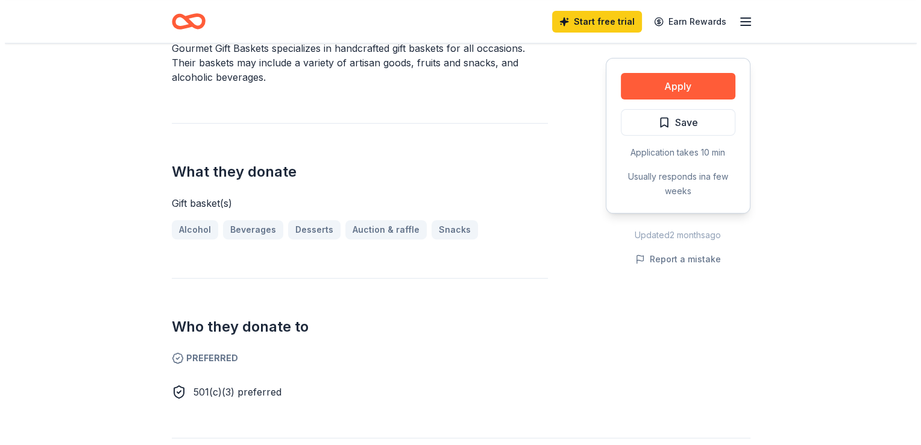
scroll to position [400, 0]
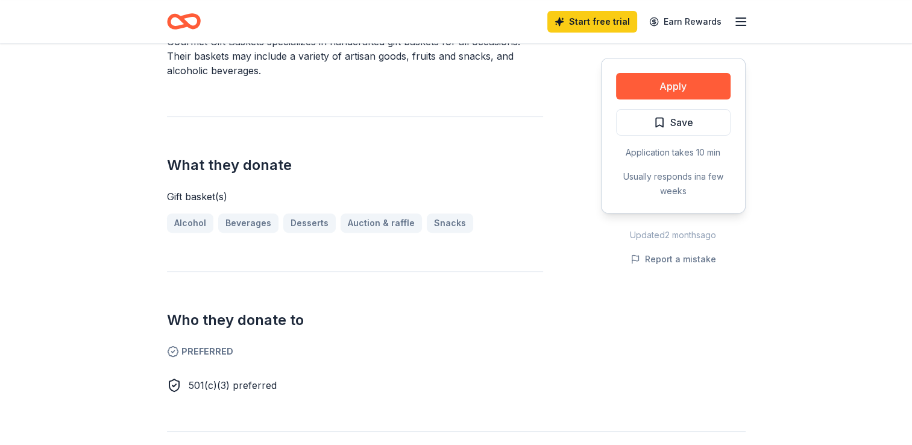
click at [690, 87] on button "Apply" at bounding box center [673, 86] width 115 height 27
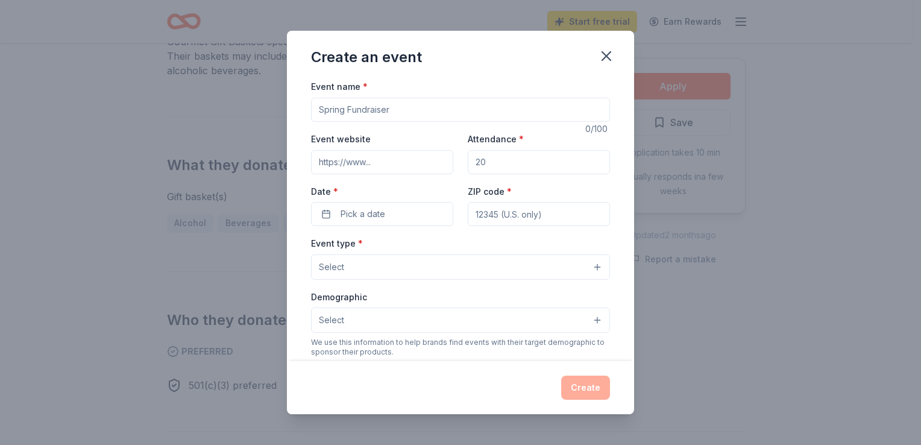
click at [381, 103] on input "Event name *" at bounding box center [460, 110] width 299 height 24
type input "Shoreline Life Saving Cruise"
click at [369, 168] on input "Event website" at bounding box center [382, 162] width 142 height 24
type input "thewellofmercy.com"
click at [485, 163] on input "Attendance *" at bounding box center [539, 162] width 142 height 24
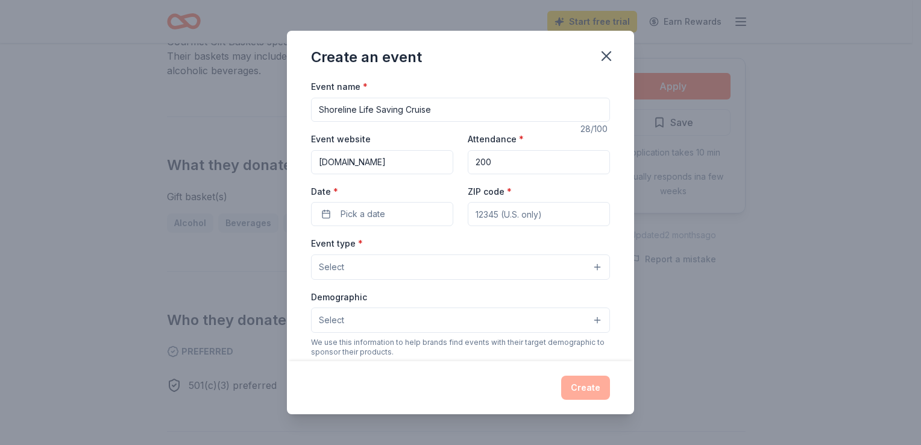
type input "200"
click at [396, 213] on button "Pick a date" at bounding box center [382, 214] width 142 height 24
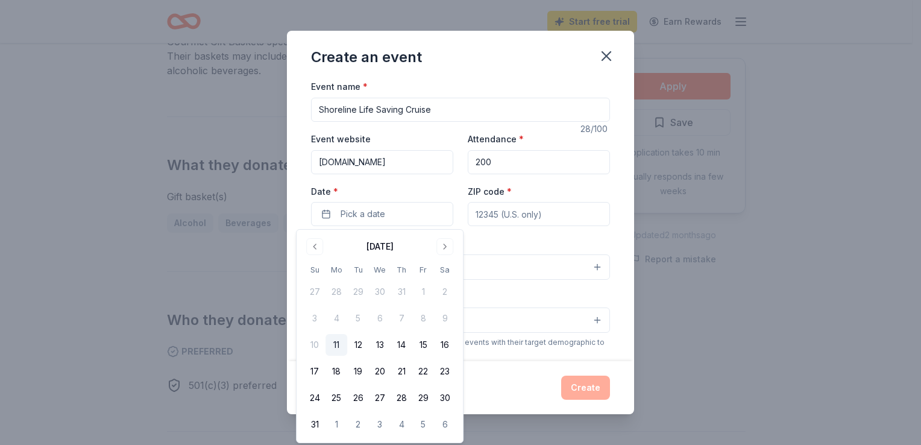
click at [397, 369] on button "21" at bounding box center [402, 372] width 22 height 22
click at [537, 216] on input "ZIP code *" at bounding box center [539, 214] width 142 height 24
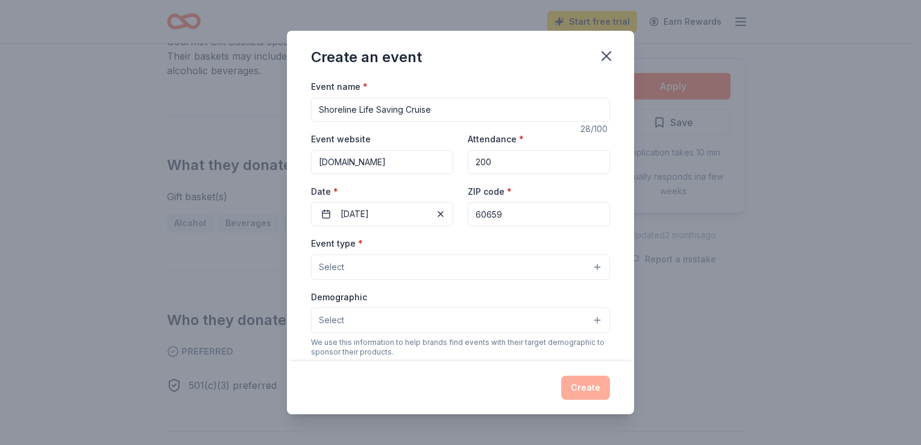
type input "60659"
click at [759, 153] on div "Create an event Event name * Shoreline Life Saving Cruise 28 /100 Event website…" at bounding box center [460, 222] width 921 height 445
click at [584, 265] on button "Select" at bounding box center [460, 266] width 299 height 25
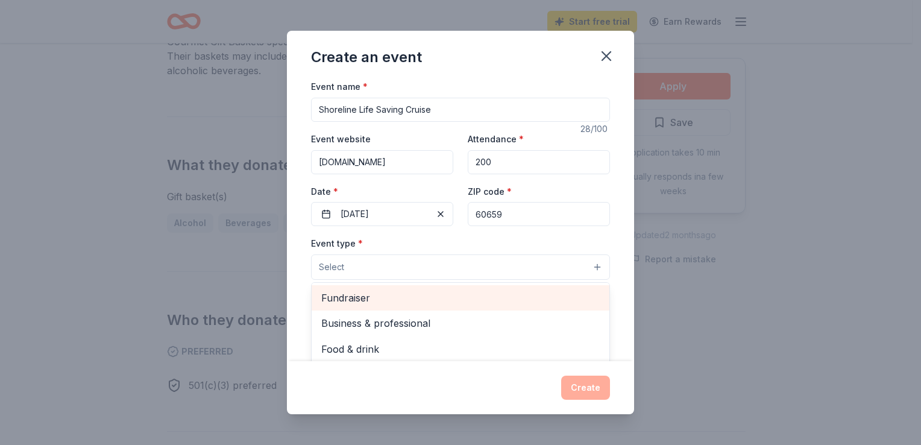
click at [564, 303] on span "Fundraiser" at bounding box center [460, 298] width 279 height 16
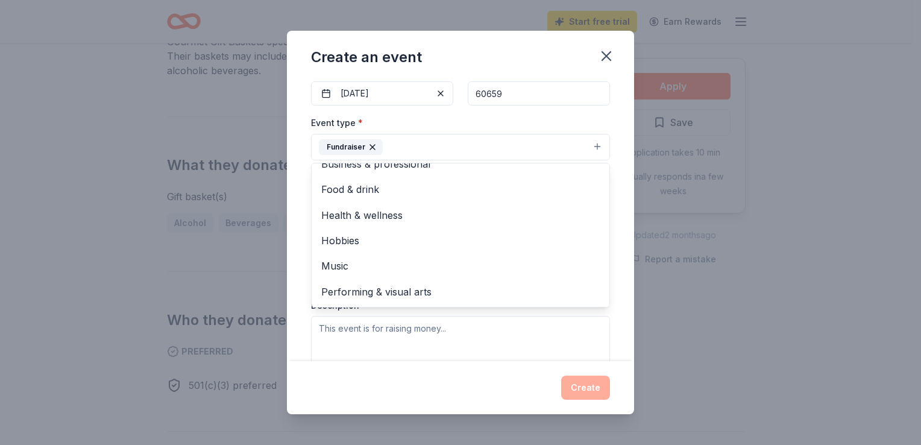
scroll to position [0, 0]
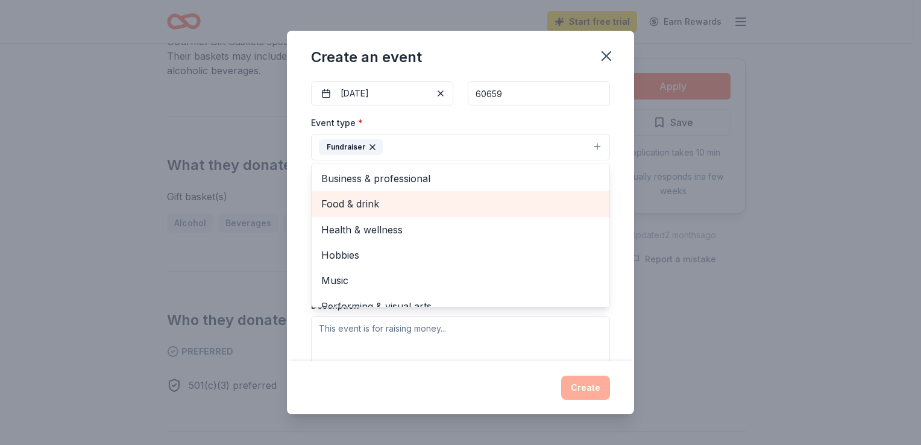
click at [381, 209] on span "Food & drink" at bounding box center [460, 204] width 279 height 16
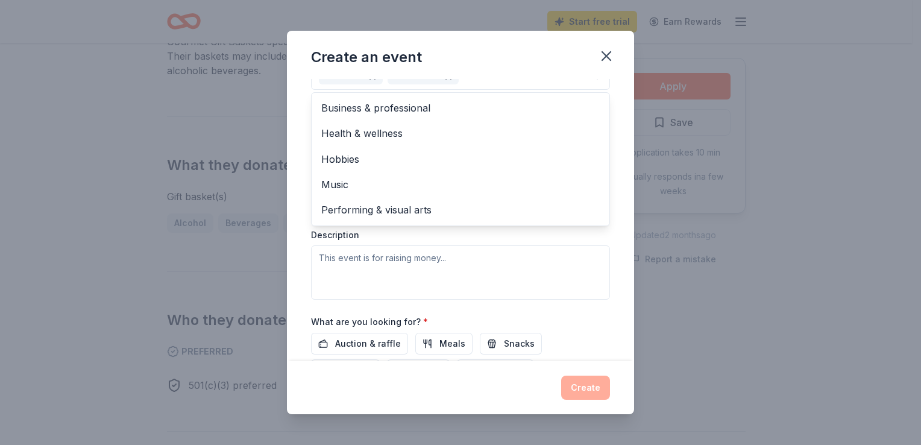
scroll to position [195, 0]
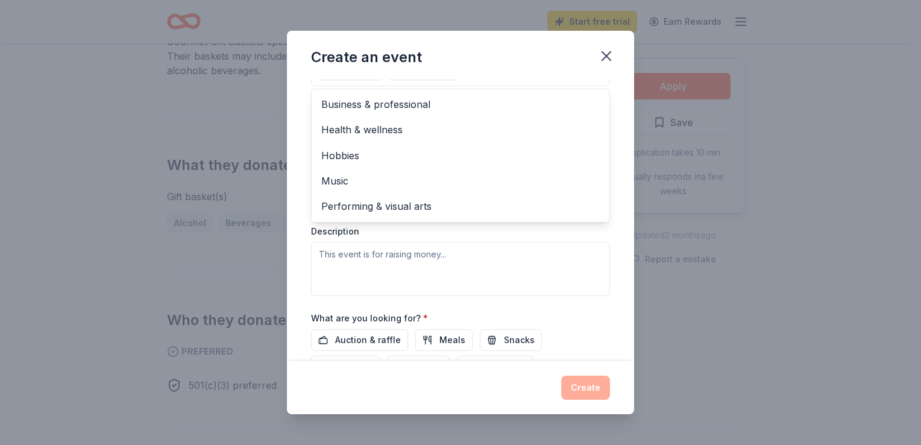
click at [335, 256] on div "Event type * Fundraiser Food & drink Business & professional Health & wellness …" at bounding box center [460, 168] width 299 height 255
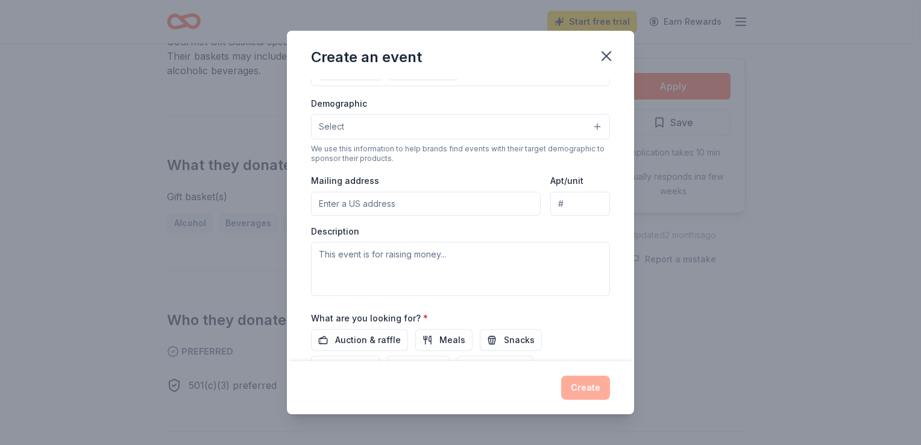
scroll to position [175, 0]
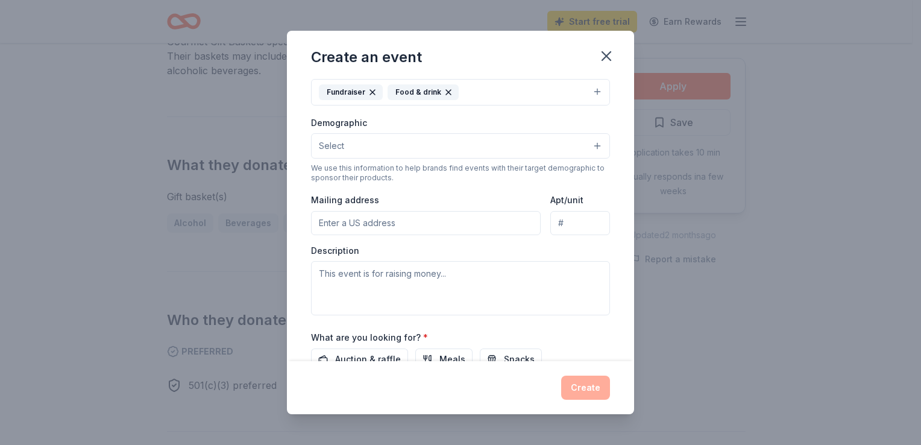
click at [352, 226] on input "Mailing address" at bounding box center [426, 223] width 230 height 24
type input "6339 N Fairfield Ave"
drag, startPoint x: 546, startPoint y: 231, endPoint x: 637, endPoint y: 246, distance: 92.3
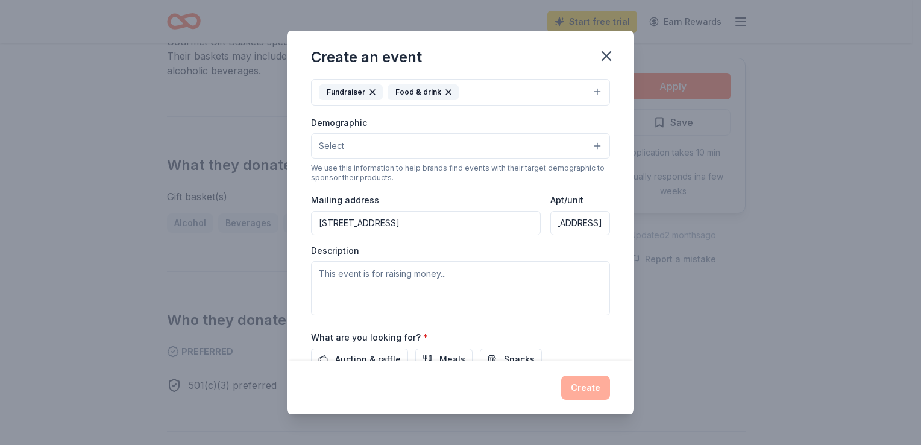
click at [637, 246] on div "Create an event Event name * Shoreline Life Saving Cruise 28 /100 Event website…" at bounding box center [460, 222] width 921 height 445
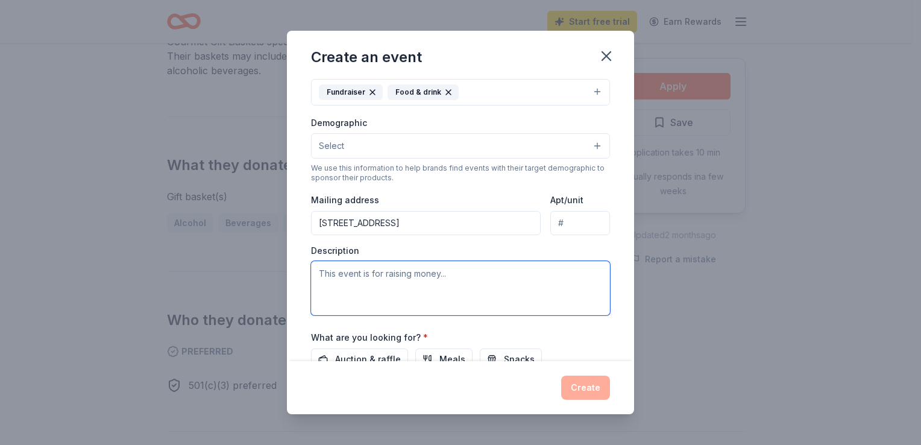
click at [352, 281] on textarea at bounding box center [460, 288] width 299 height 54
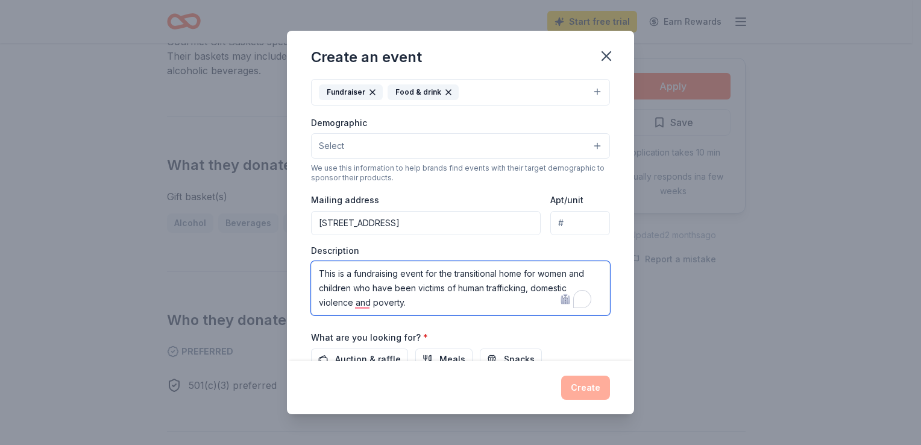
type textarea "This is a fundraising event for the transitional home for women and children wh…"
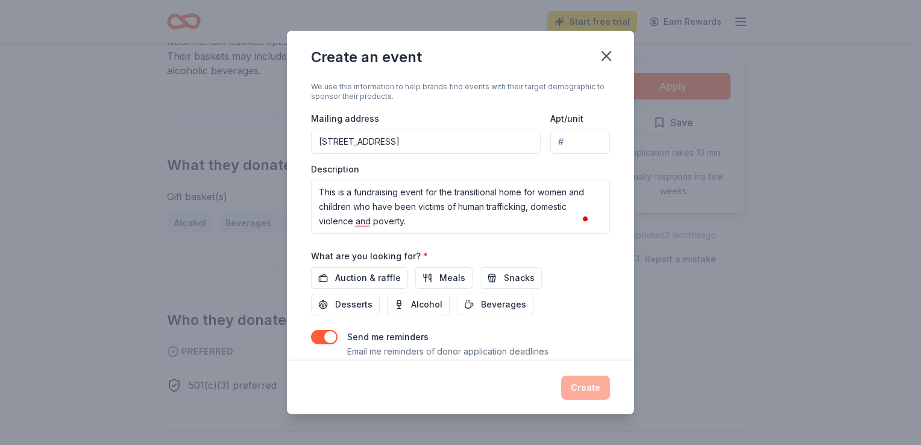
scroll to position [295, 0]
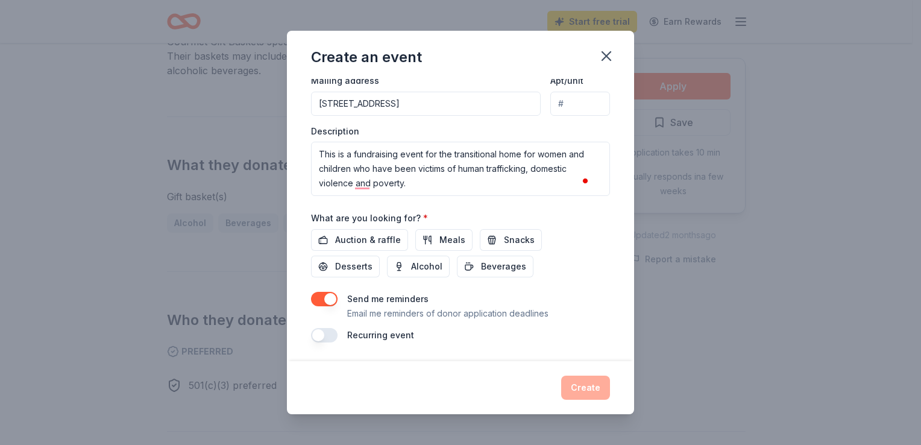
click at [385, 237] on span "Auction & raffle" at bounding box center [368, 240] width 66 height 14
click at [576, 392] on button "Create" at bounding box center [585, 388] width 49 height 24
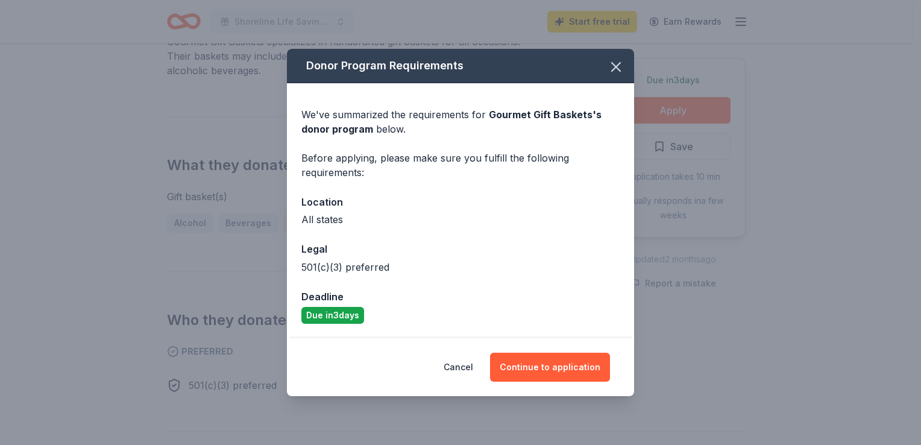
click at [579, 371] on button "Continue to application" at bounding box center [550, 367] width 120 height 29
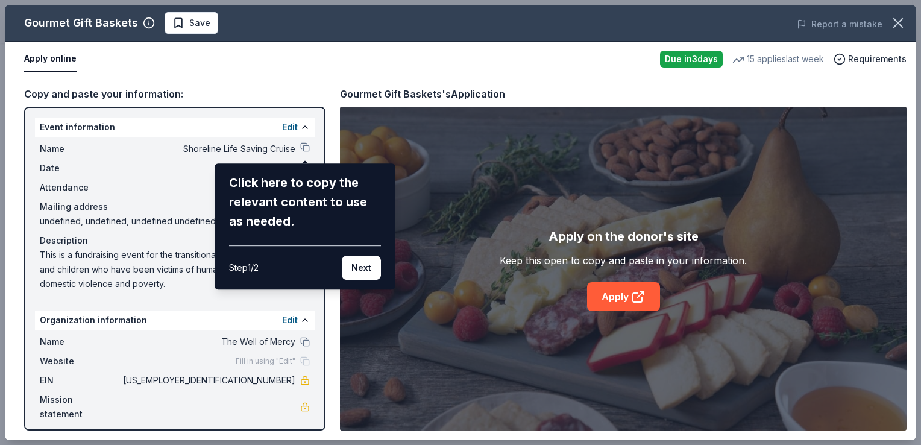
click at [361, 267] on button "Next" at bounding box center [361, 268] width 39 height 24
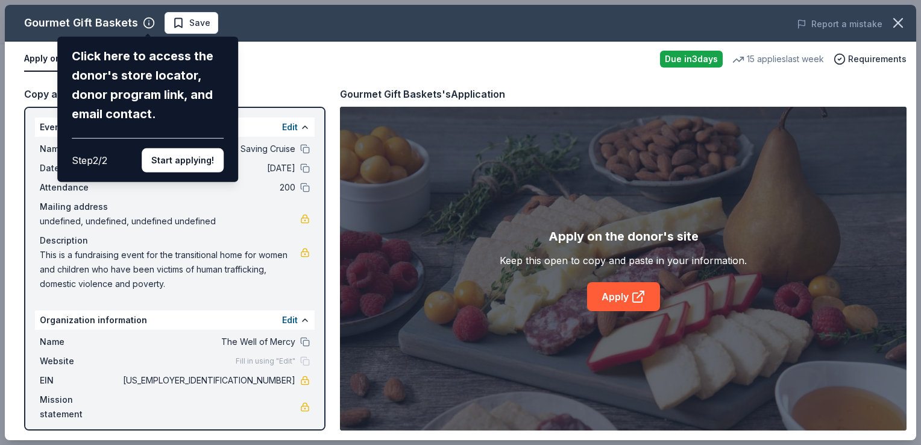
click at [206, 157] on button "Start applying!" at bounding box center [183, 160] width 82 height 24
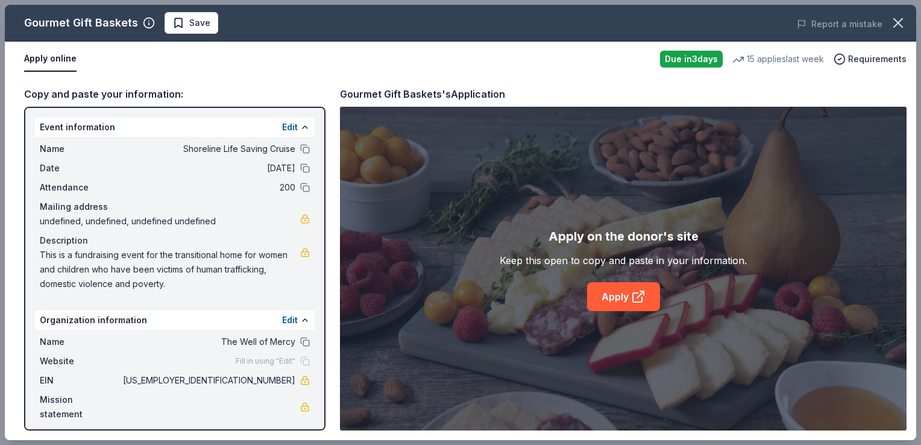
click at [260, 360] on span "Fill in using "Edit"" at bounding box center [266, 361] width 60 height 10
click at [304, 358] on div "Fill in using "Edit"" at bounding box center [273, 361] width 74 height 10
click at [304, 403] on link at bounding box center [305, 407] width 10 height 10
click at [121, 361] on span "Website" at bounding box center [80, 361] width 81 height 14
click at [618, 297] on link "Apply" at bounding box center [623, 296] width 73 height 29
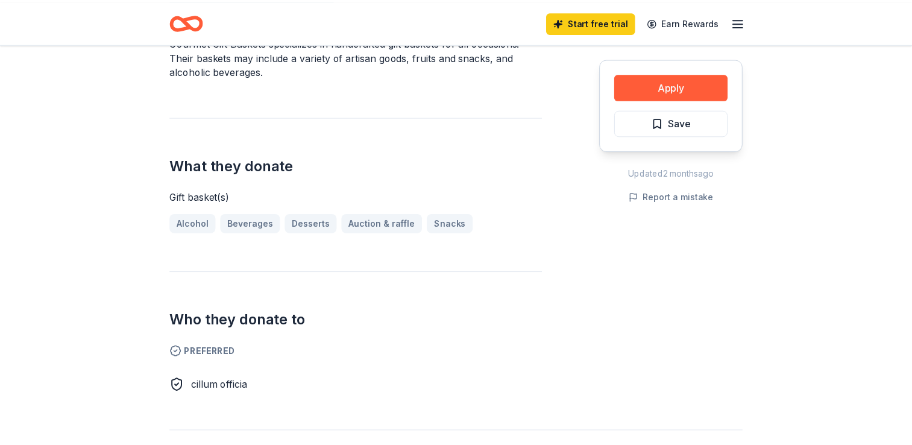
scroll to position [216, 0]
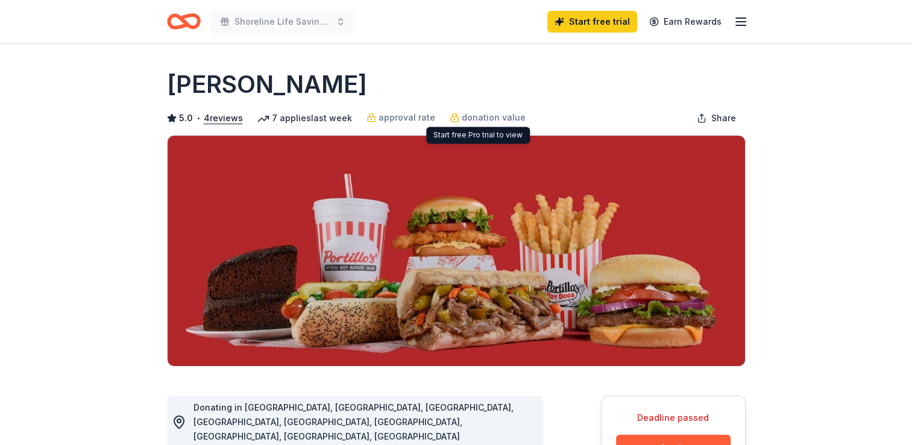
click at [475, 116] on span "donation value" at bounding box center [494, 117] width 64 height 14
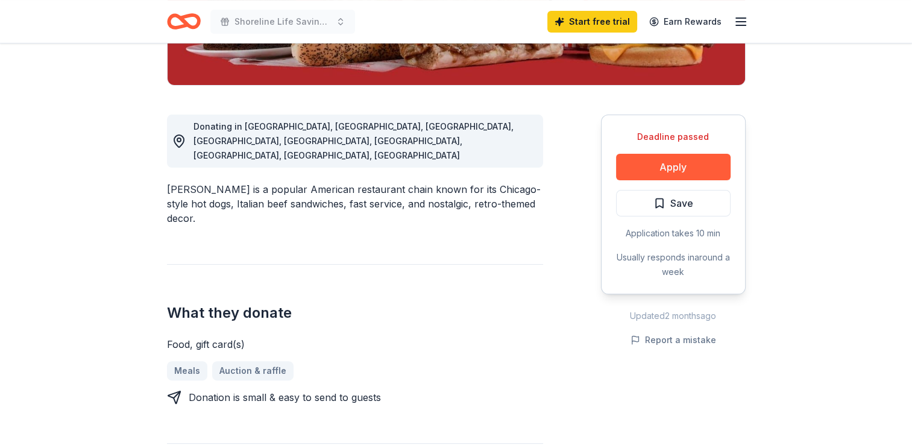
scroll to position [270, 0]
